Goal: Transaction & Acquisition: Purchase product/service

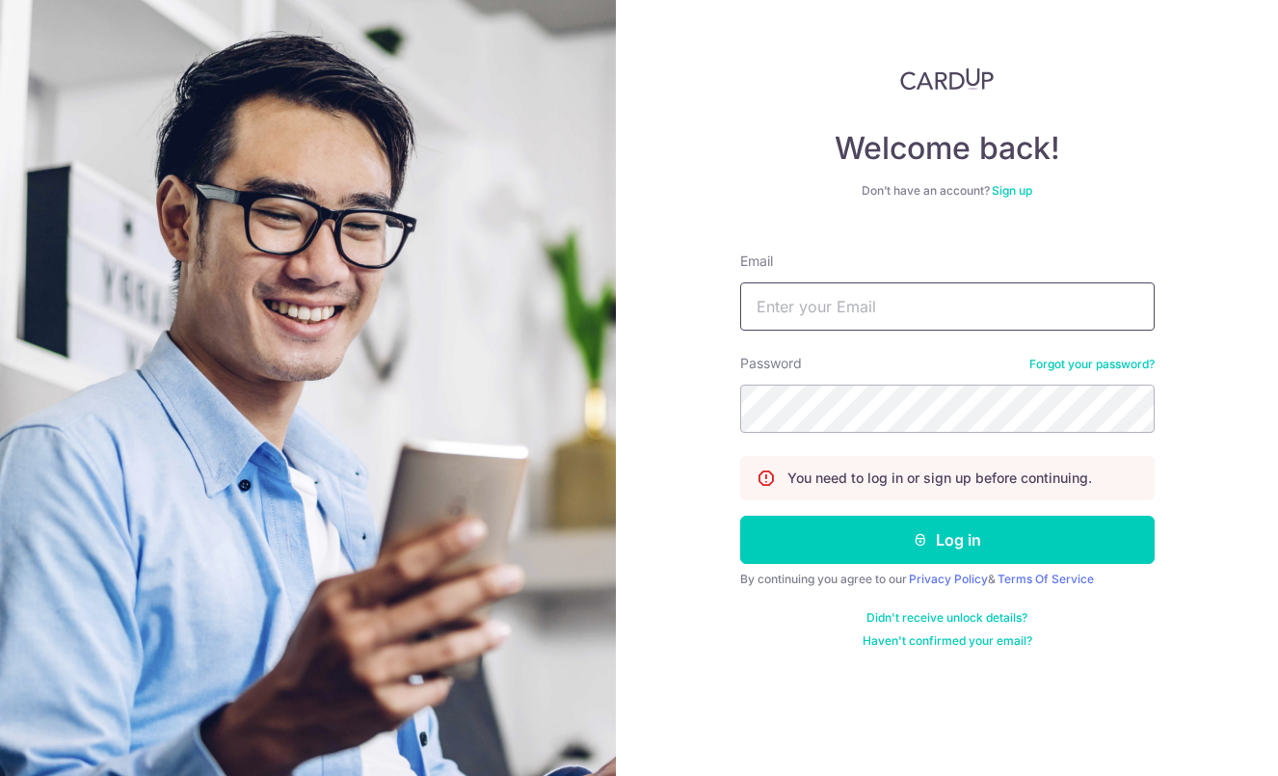
type input "[EMAIL_ADDRESS][DOMAIN_NAME]"
click at [946, 540] on button "Log in" at bounding box center [947, 539] width 414 height 48
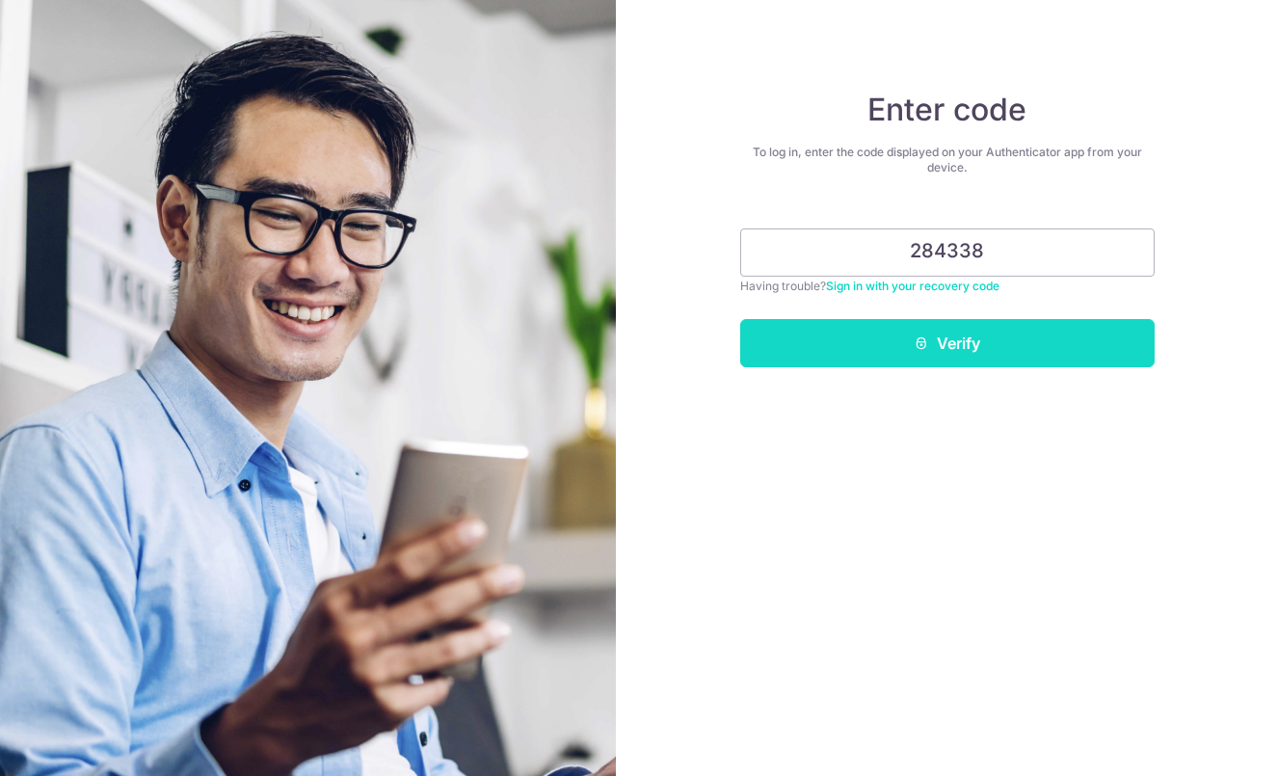
type input "284338"
click at [967, 344] on button "Verify" at bounding box center [947, 343] width 414 height 48
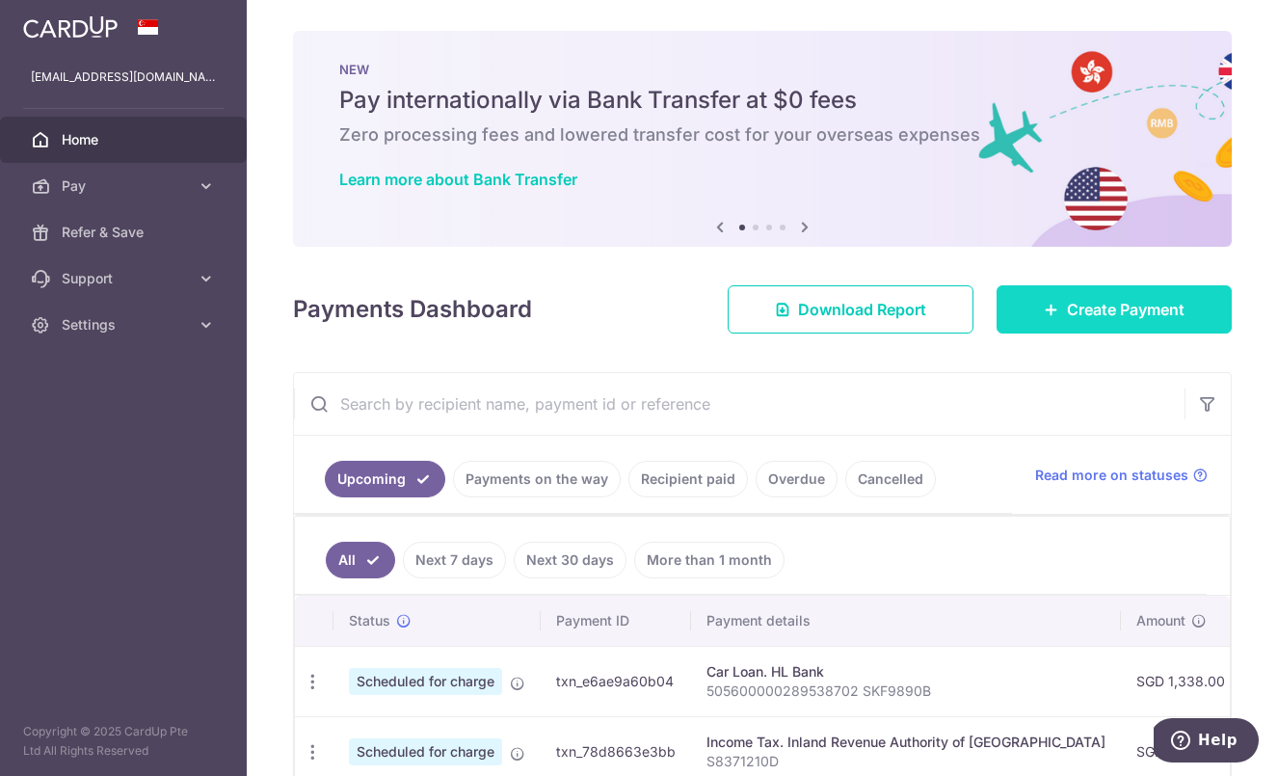
click at [1123, 316] on span "Create Payment" at bounding box center [1126, 309] width 118 height 23
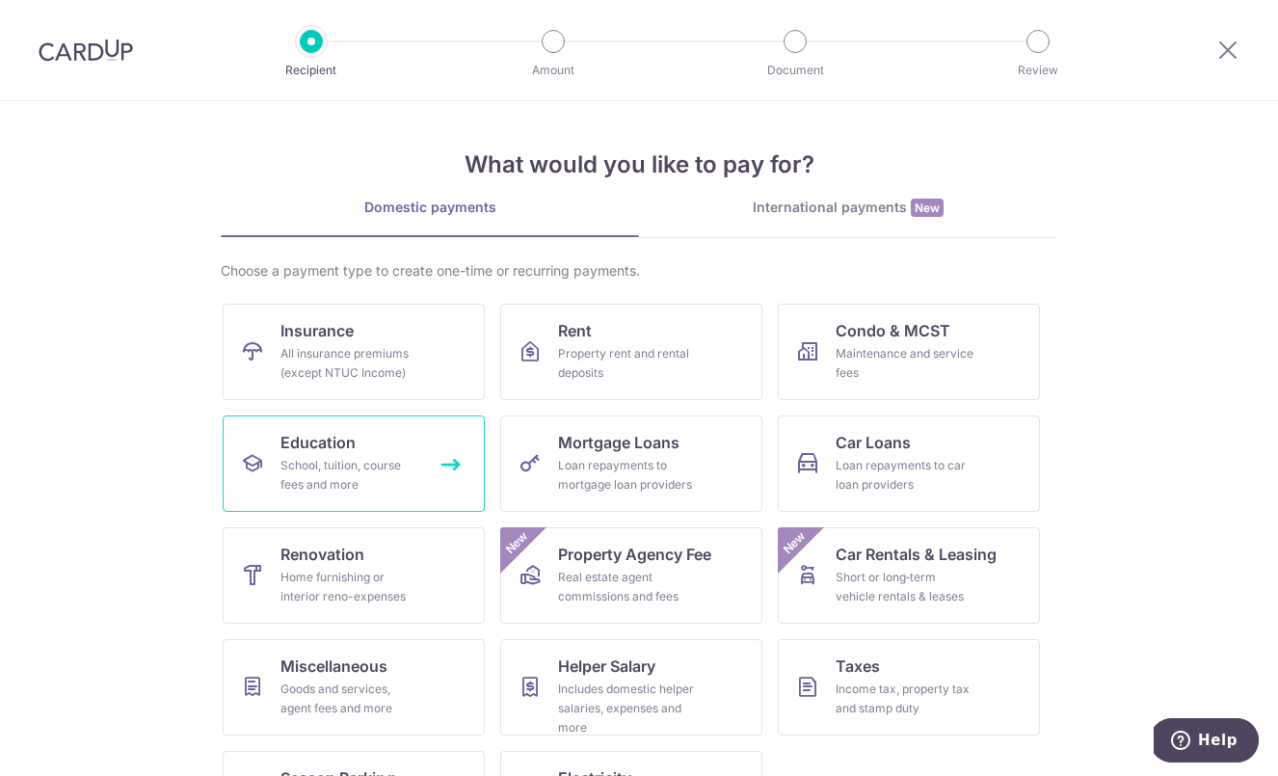
click at [389, 433] on link "Education School, tuition, course fees and more" at bounding box center [354, 463] width 262 height 96
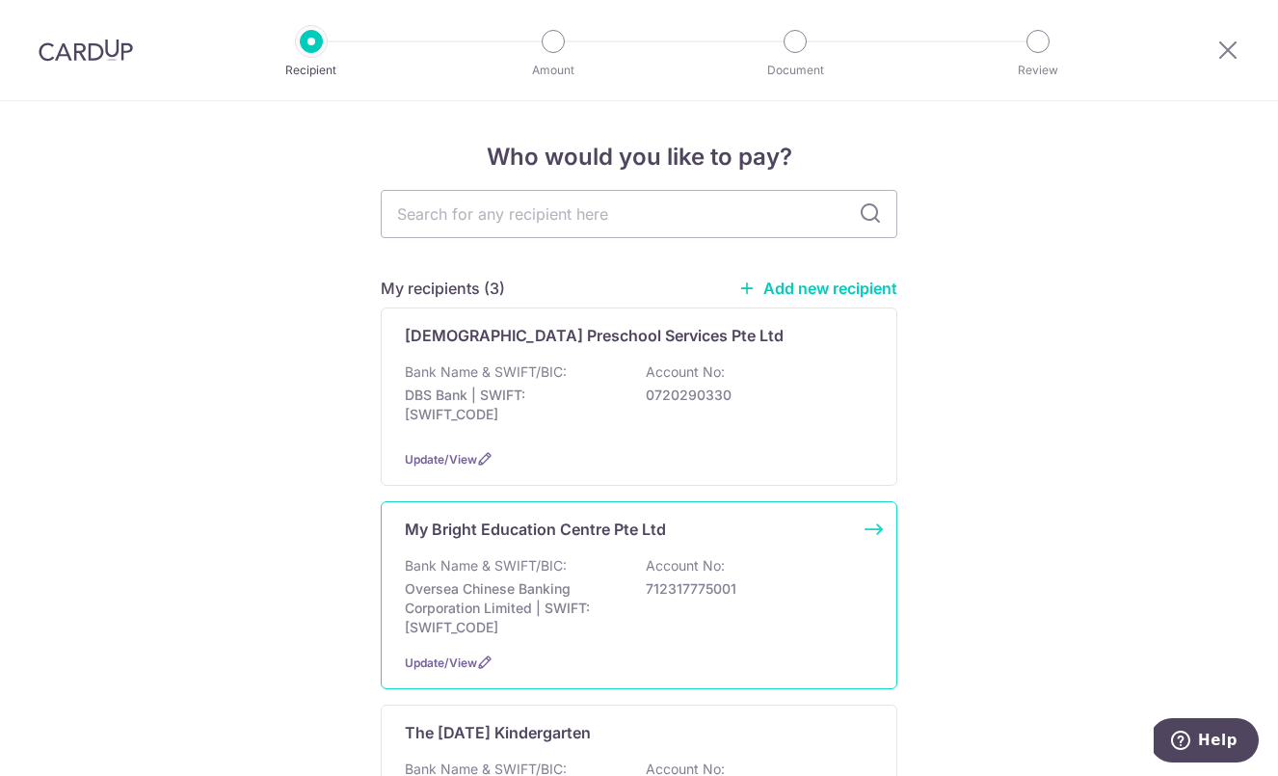
click at [644, 590] on div "Bank Name & SWIFT/BIC: Oversea Chinese Banking Corporation Limited | SWIFT: OCB…" at bounding box center [639, 596] width 468 height 81
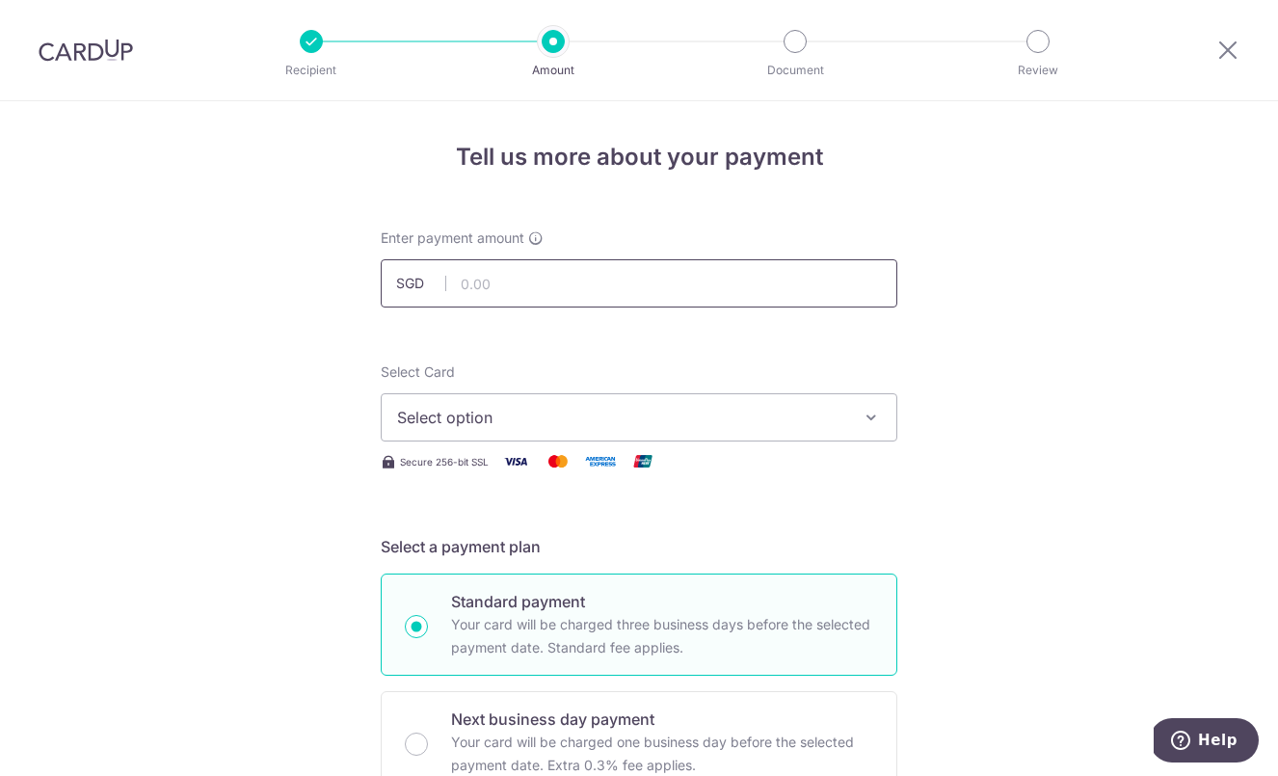
click at [734, 296] on input "text" at bounding box center [639, 283] width 516 height 48
type input "550.00"
click at [742, 402] on button "Select option" at bounding box center [639, 417] width 516 height 48
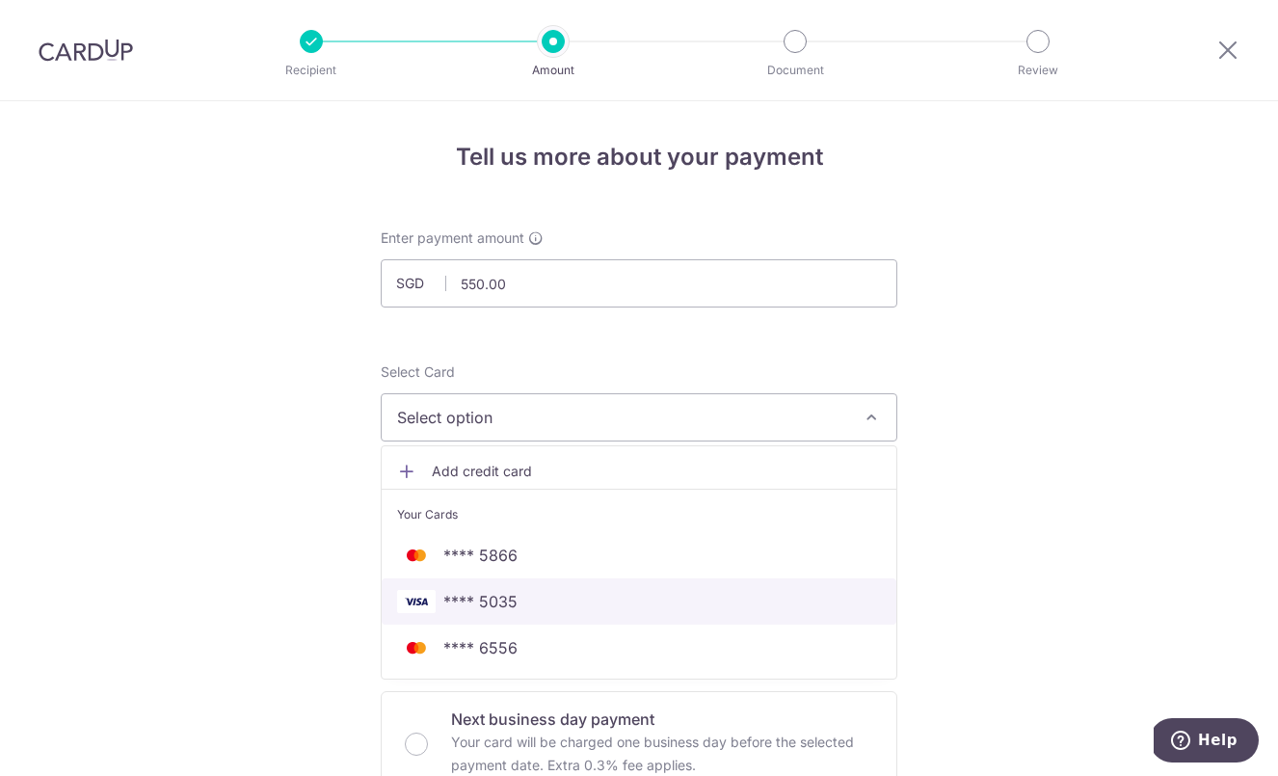
click at [512, 614] on link "**** 5035" at bounding box center [639, 601] width 515 height 46
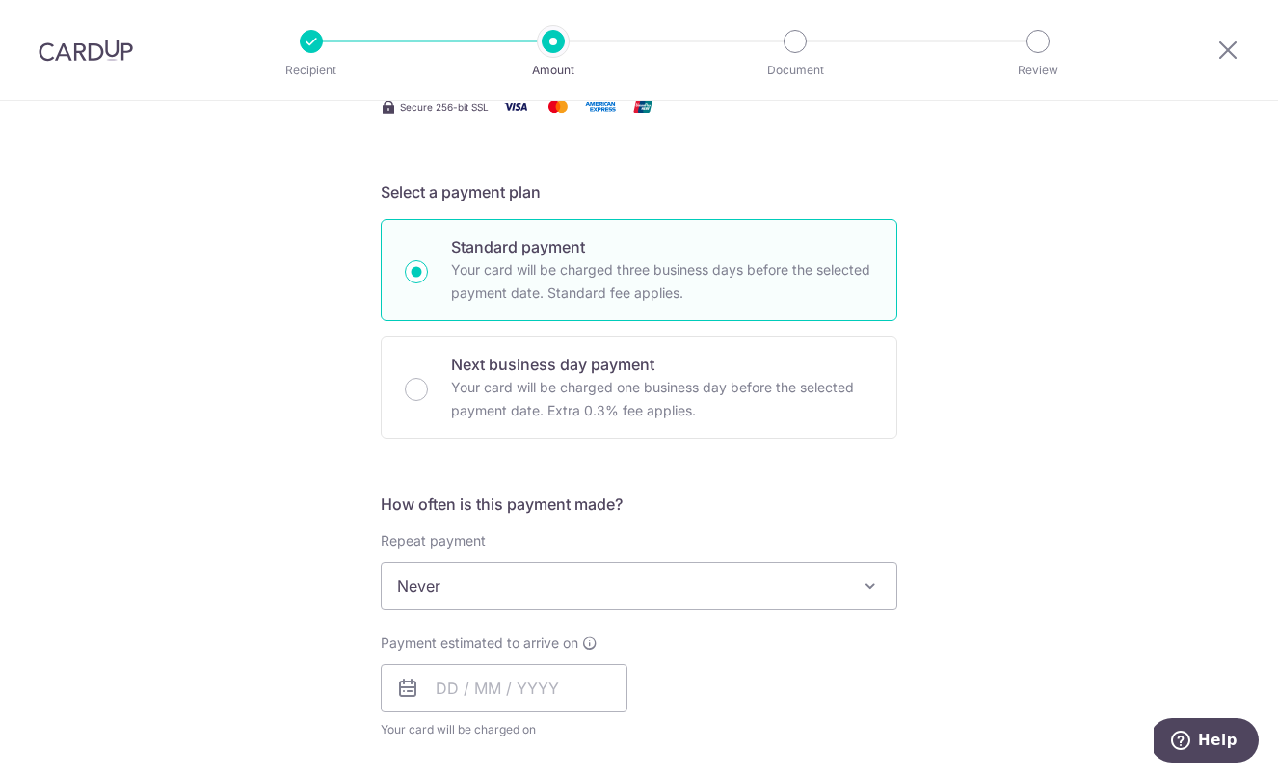
scroll to position [386, 0]
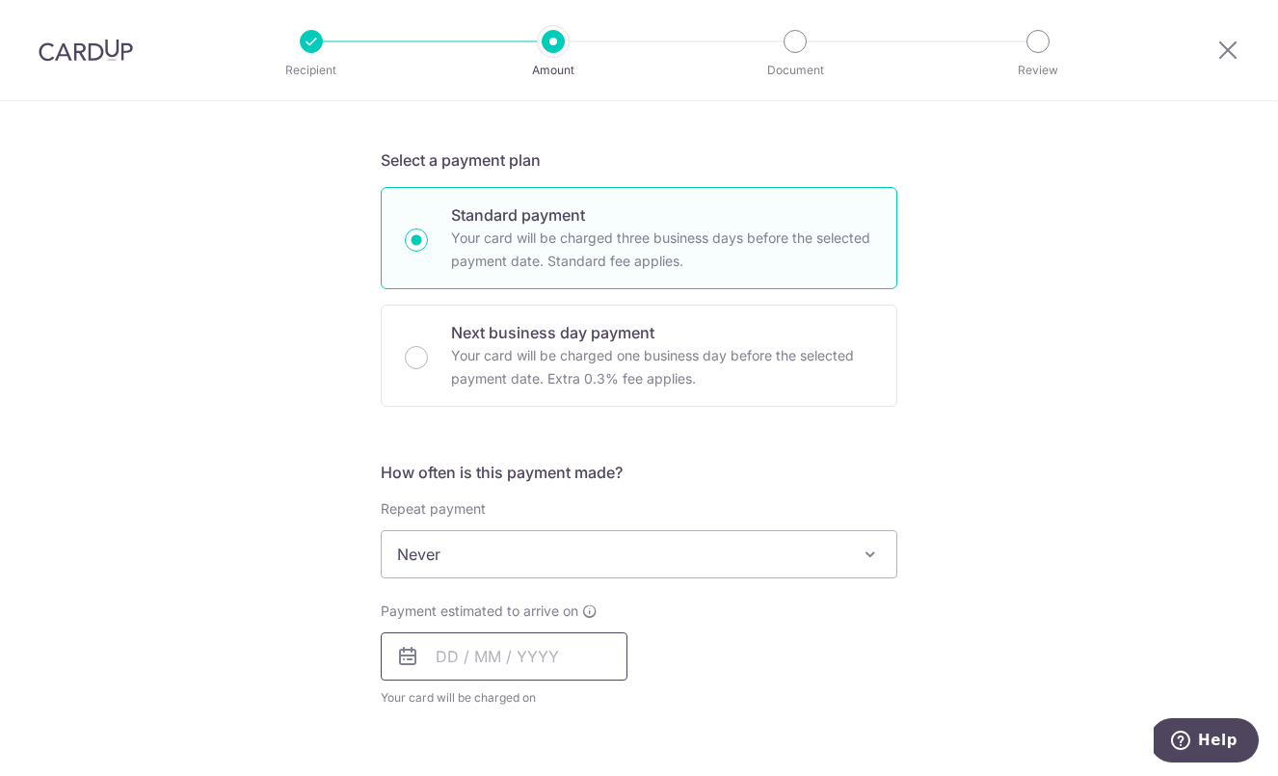
click at [442, 668] on input "text" at bounding box center [504, 656] width 247 height 48
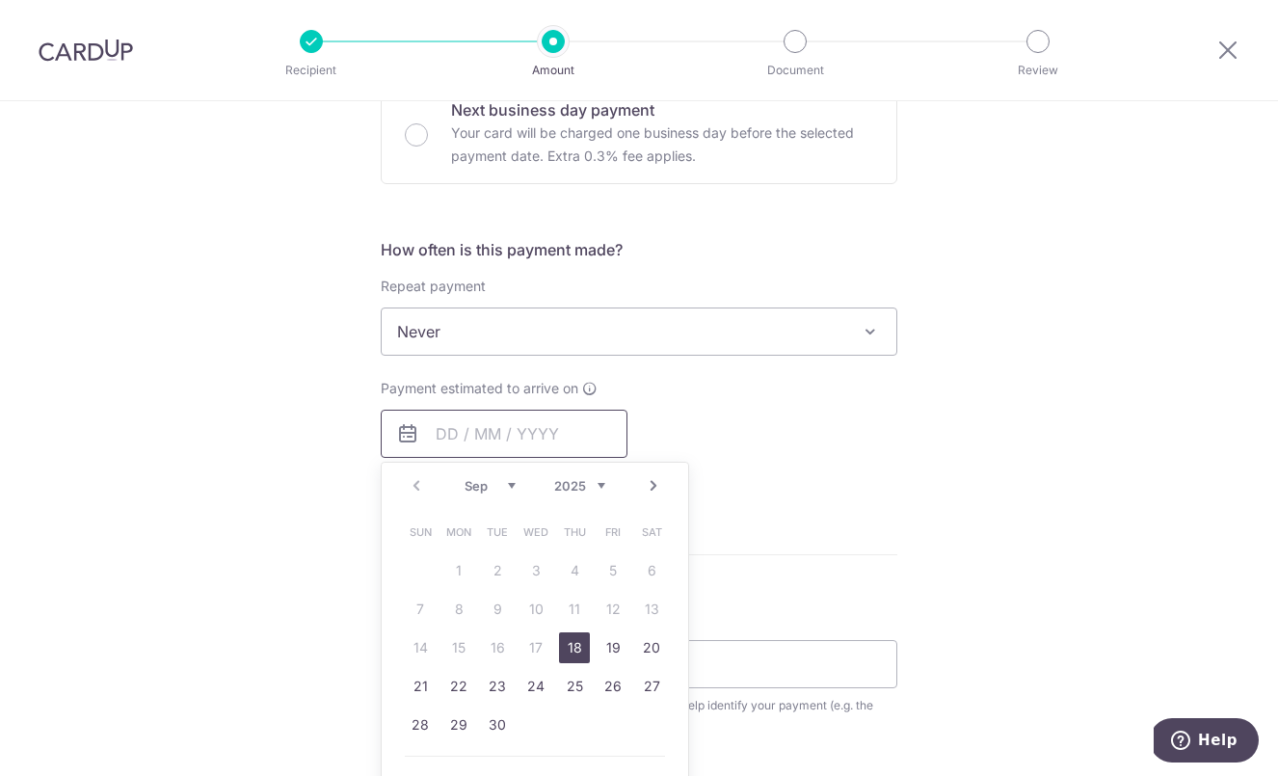
scroll to position [665, 0]
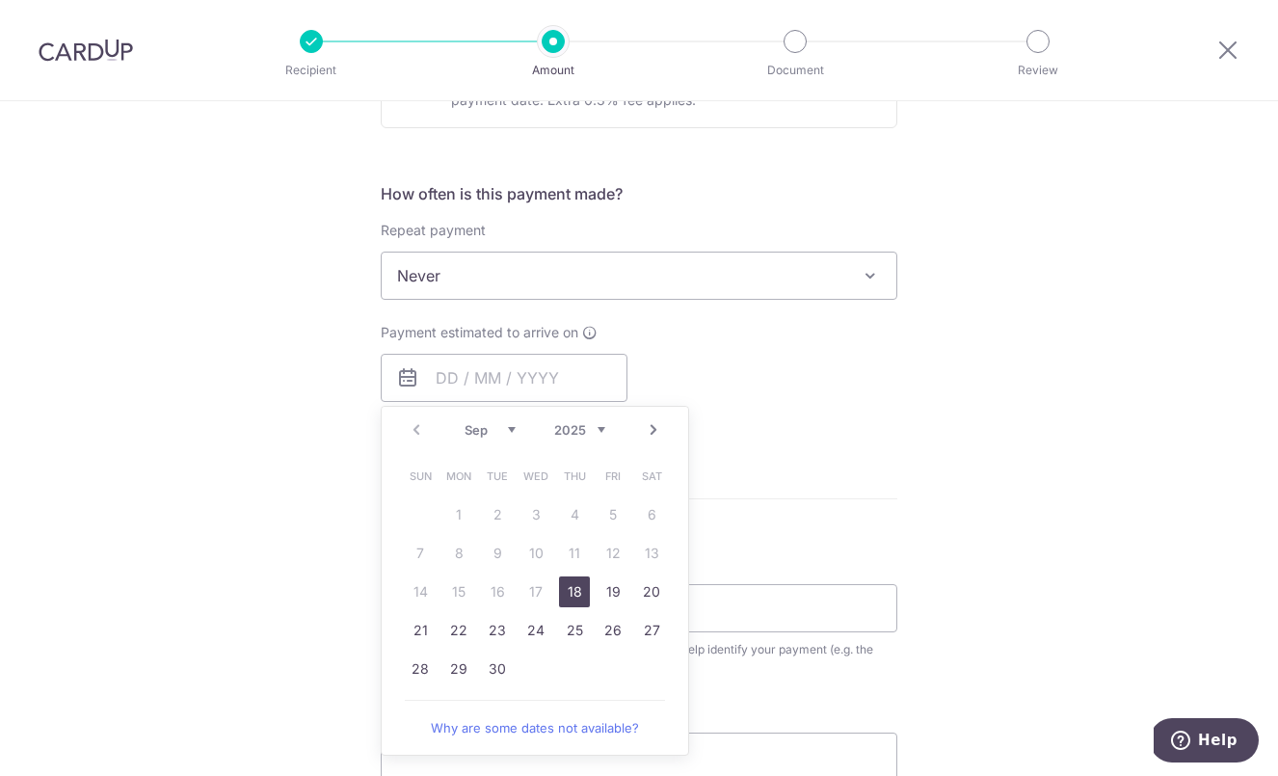
click at [574, 590] on link "18" at bounding box center [574, 591] width 31 height 31
type input "[DATE]"
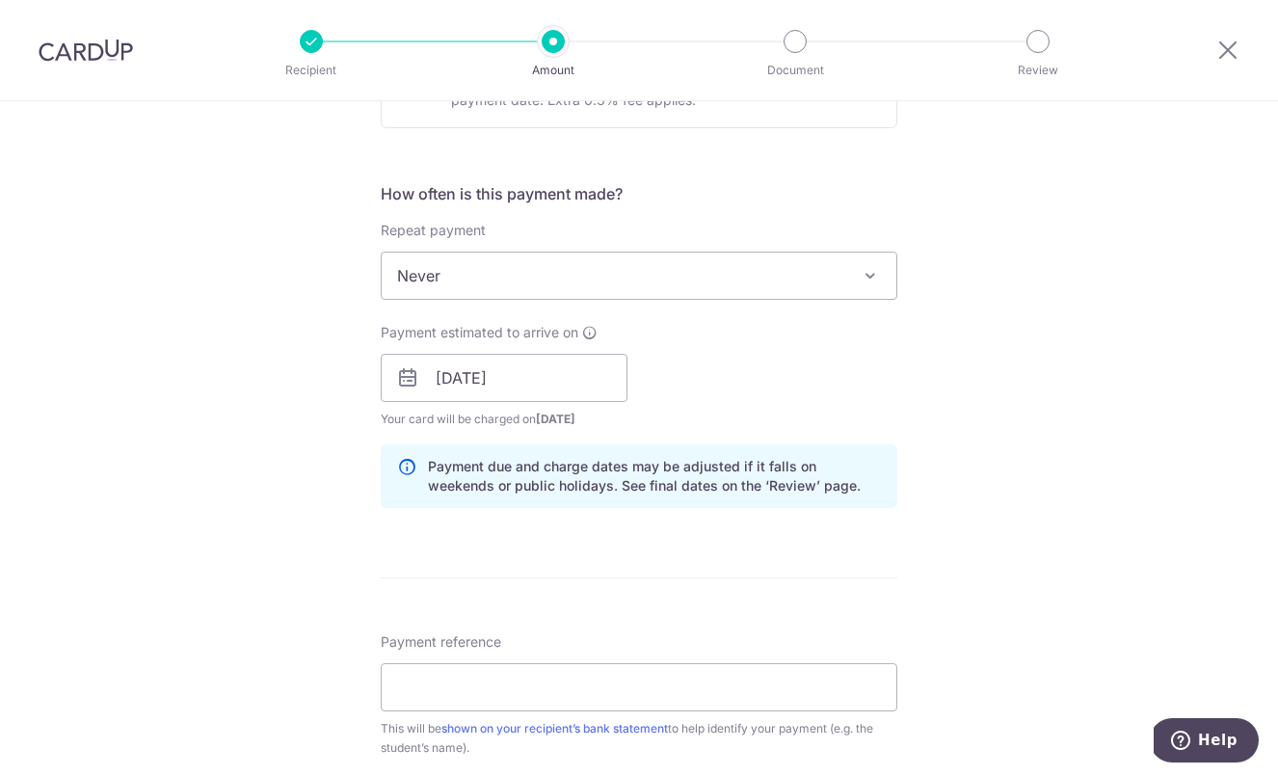
scroll to position [803, 0]
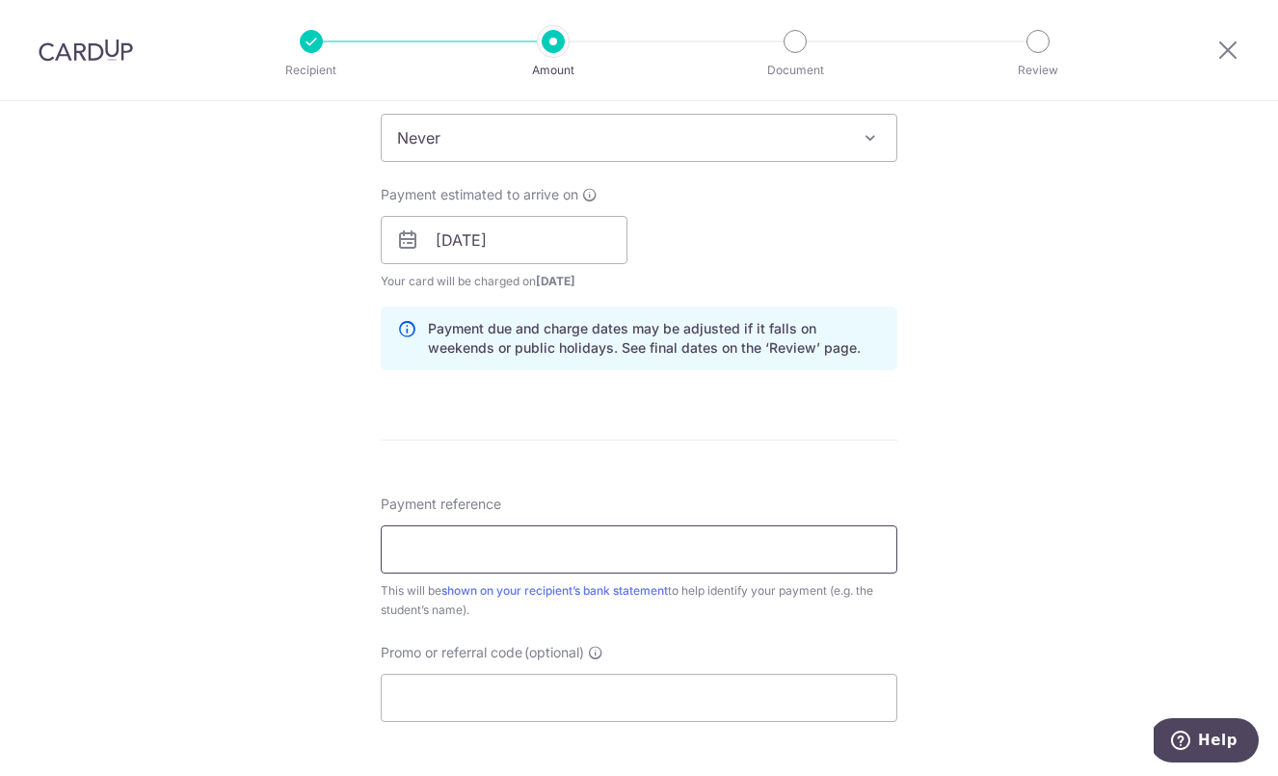
click at [485, 543] on input "Payment reference" at bounding box center [639, 549] width 516 height 48
paste input "MBE2025-973"
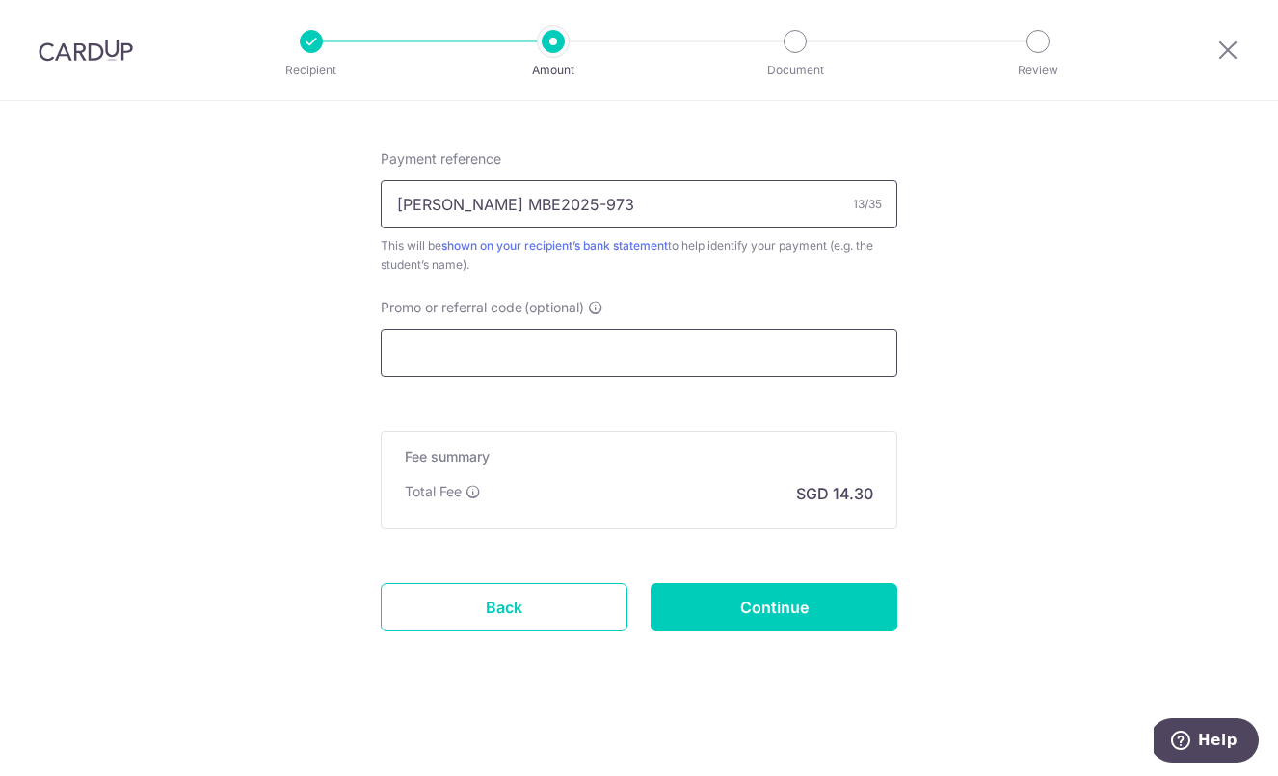
scroll to position [1148, 0]
type input "[PERSON_NAME] MBE2025-973"
click at [714, 339] on input "Promo or referral code (optional)" at bounding box center [639, 353] width 516 height 48
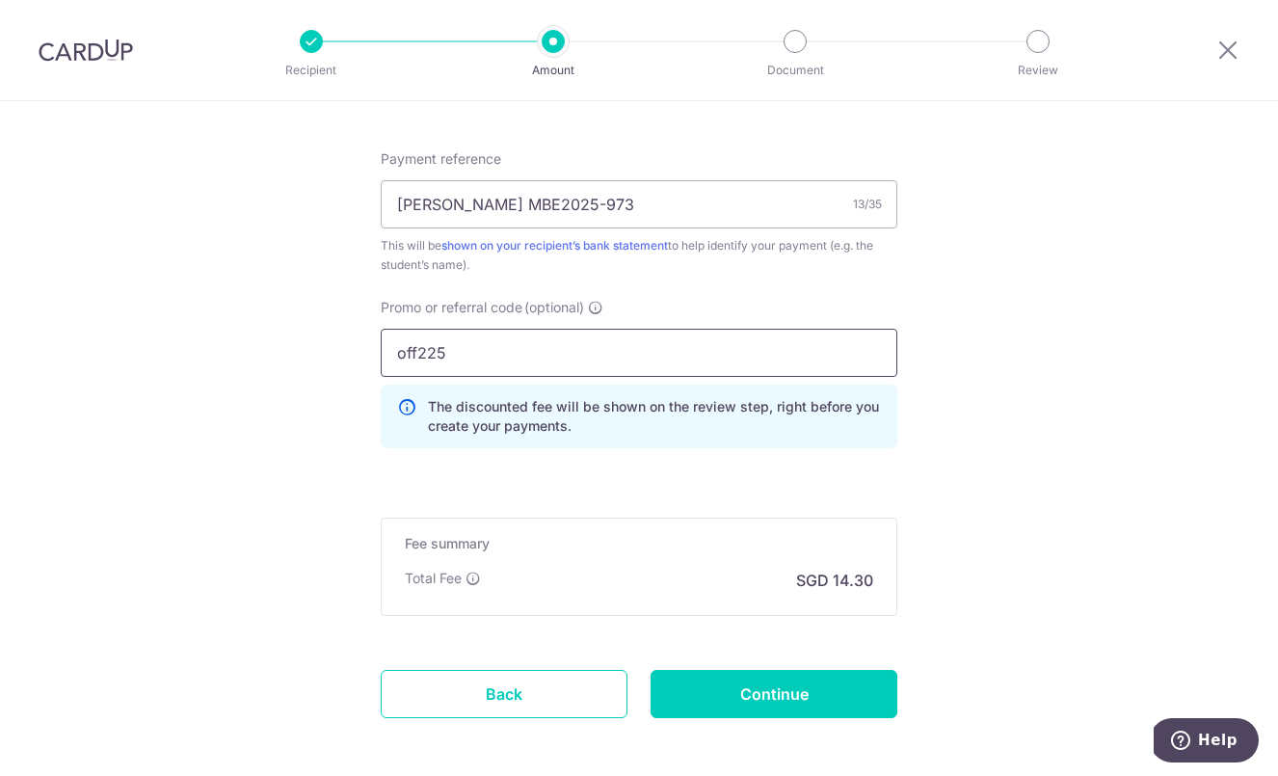
type input "off225"
click at [810, 702] on input "Continue" at bounding box center [773, 694] width 247 height 48
type input "Create Schedule"
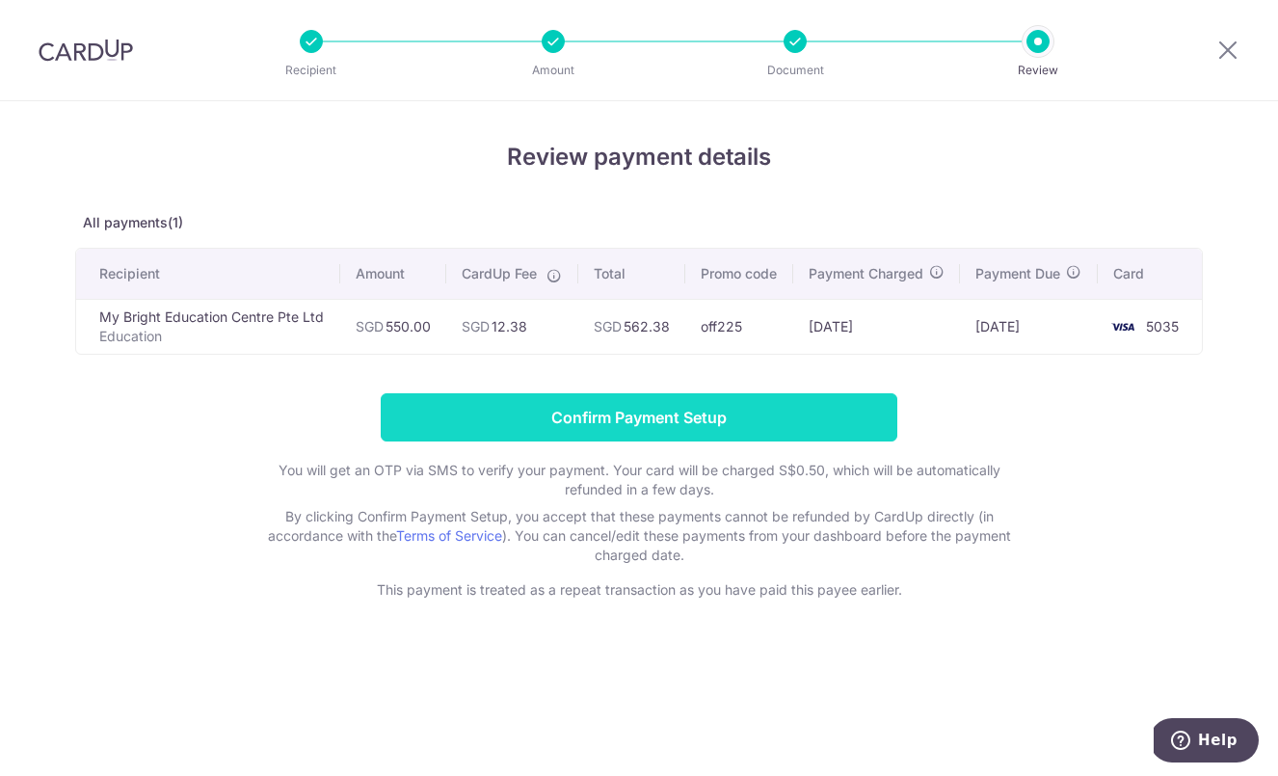
click at [679, 436] on input "Confirm Payment Setup" at bounding box center [639, 417] width 516 height 48
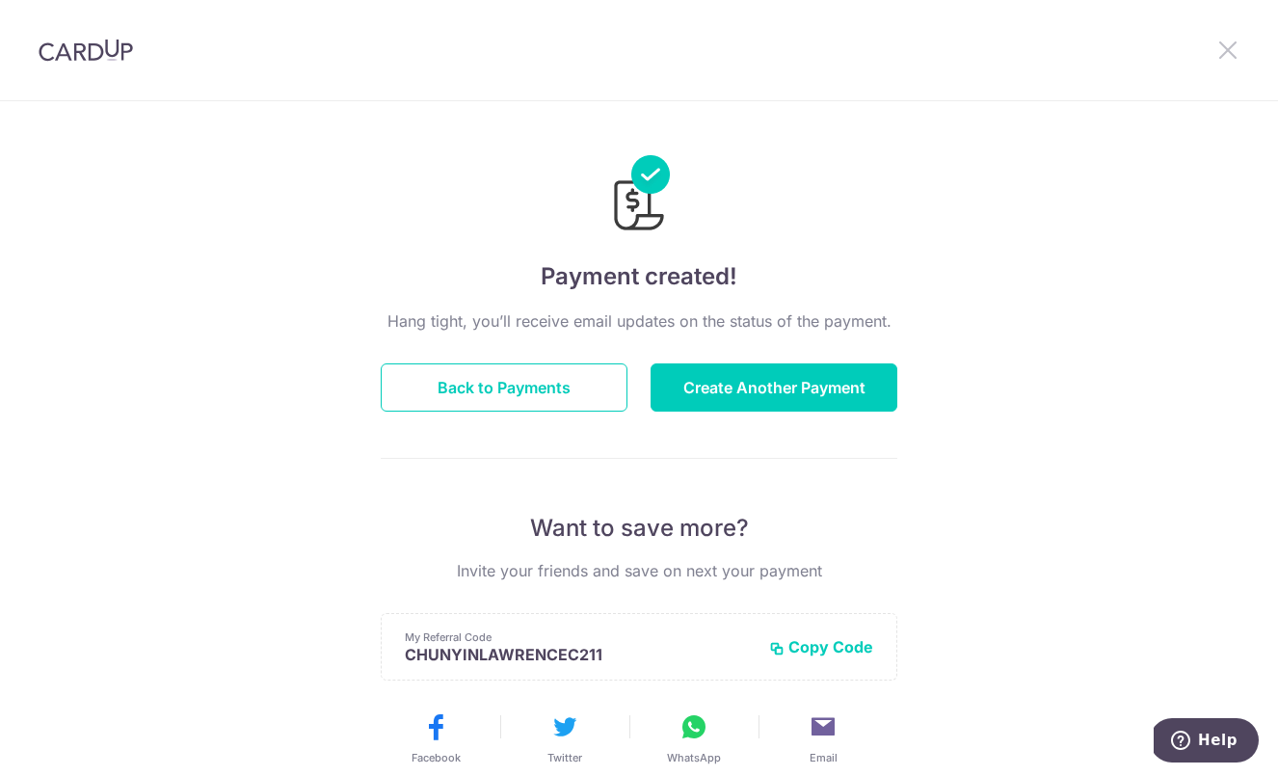
click at [1227, 46] on icon at bounding box center [1227, 50] width 23 height 24
